Goal: Check status: Check status

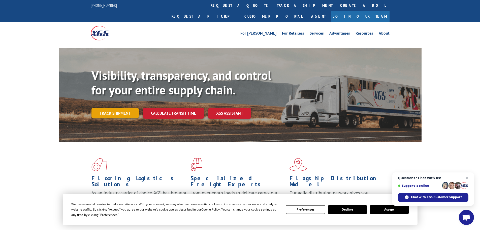
click at [120, 108] on link "Track shipment" at bounding box center [115, 113] width 47 height 11
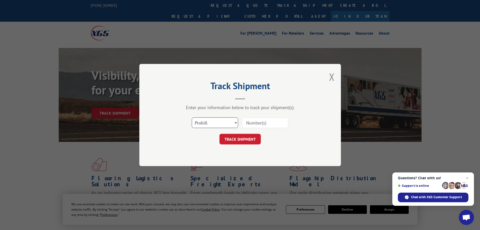
click at [236, 121] on select "Select category... Probill BOL PO" at bounding box center [215, 122] width 46 height 11
click at [192, 117] on select "Select category... Probill BOL PO" at bounding box center [215, 122] width 46 height 11
click at [228, 125] on select "Select category... Probill BOL PO" at bounding box center [215, 122] width 46 height 11
select select "probill"
click at [192, 117] on select "Select category... Probill BOL PO" at bounding box center [215, 122] width 46 height 11
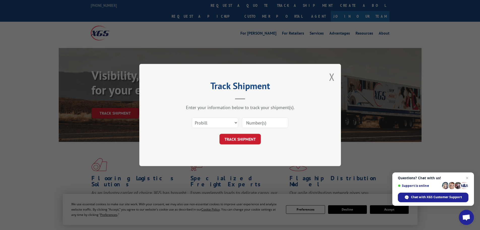
click at [252, 124] on input at bounding box center [265, 122] width 46 height 11
type input "1744874"
click button "TRACK SHIPMENT" at bounding box center [240, 139] width 41 height 11
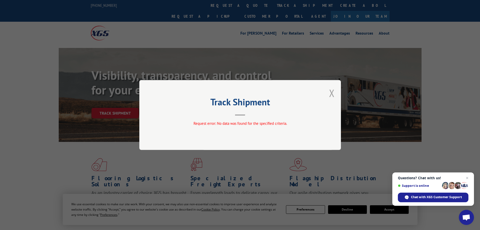
drag, startPoint x: 333, startPoint y: 91, endPoint x: 323, endPoint y: 101, distance: 14.4
click at [334, 92] on button "Close modal" at bounding box center [332, 92] width 6 height 13
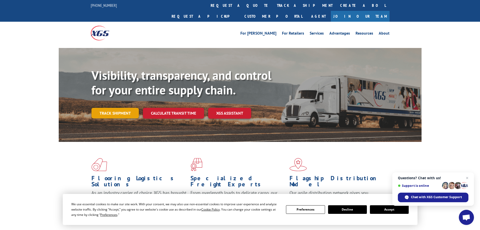
click at [107, 108] on link "Track shipment" at bounding box center [115, 113] width 47 height 11
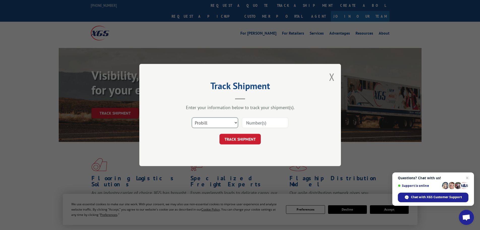
click at [229, 121] on select "Select category... Probill BOL PO" at bounding box center [215, 122] width 46 height 11
select select "bol"
click at [192, 117] on select "Select category... Probill BOL PO" at bounding box center [215, 122] width 46 height 11
click at [267, 124] on input at bounding box center [265, 122] width 46 height 11
type input "7019573"
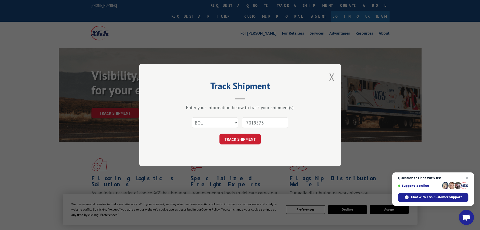
click at [220, 134] on button "TRACK SHIPMENT" at bounding box center [240, 139] width 41 height 11
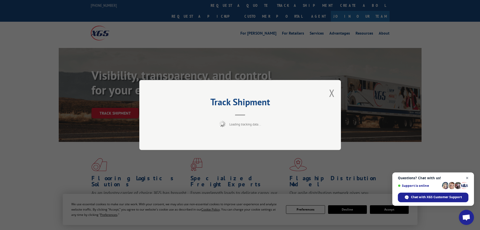
click at [467, 177] on span "Close chat" at bounding box center [467, 178] width 6 height 6
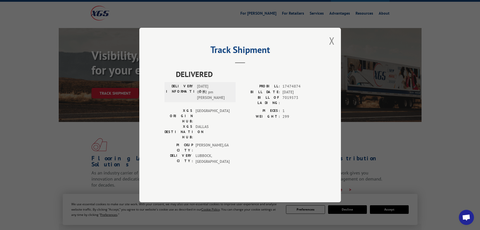
scroll to position [50, 0]
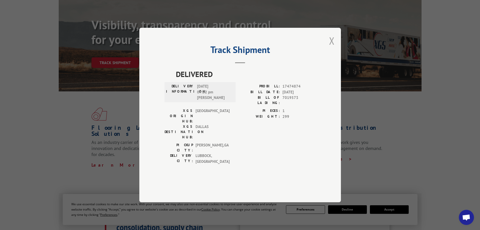
click at [332, 47] on button "Close modal" at bounding box center [332, 40] width 6 height 13
